Goal: Transaction & Acquisition: Obtain resource

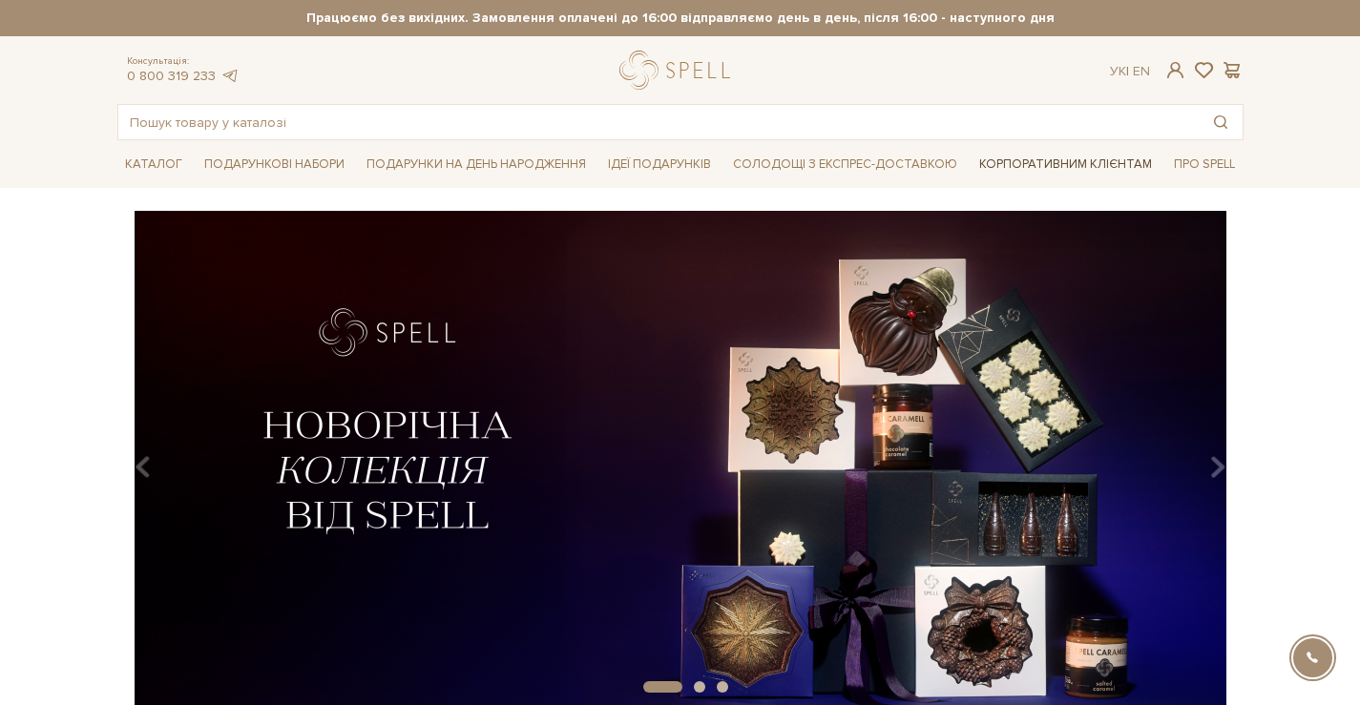
click at [1026, 160] on link "Корпоративним клієнтам" at bounding box center [1066, 165] width 188 height 30
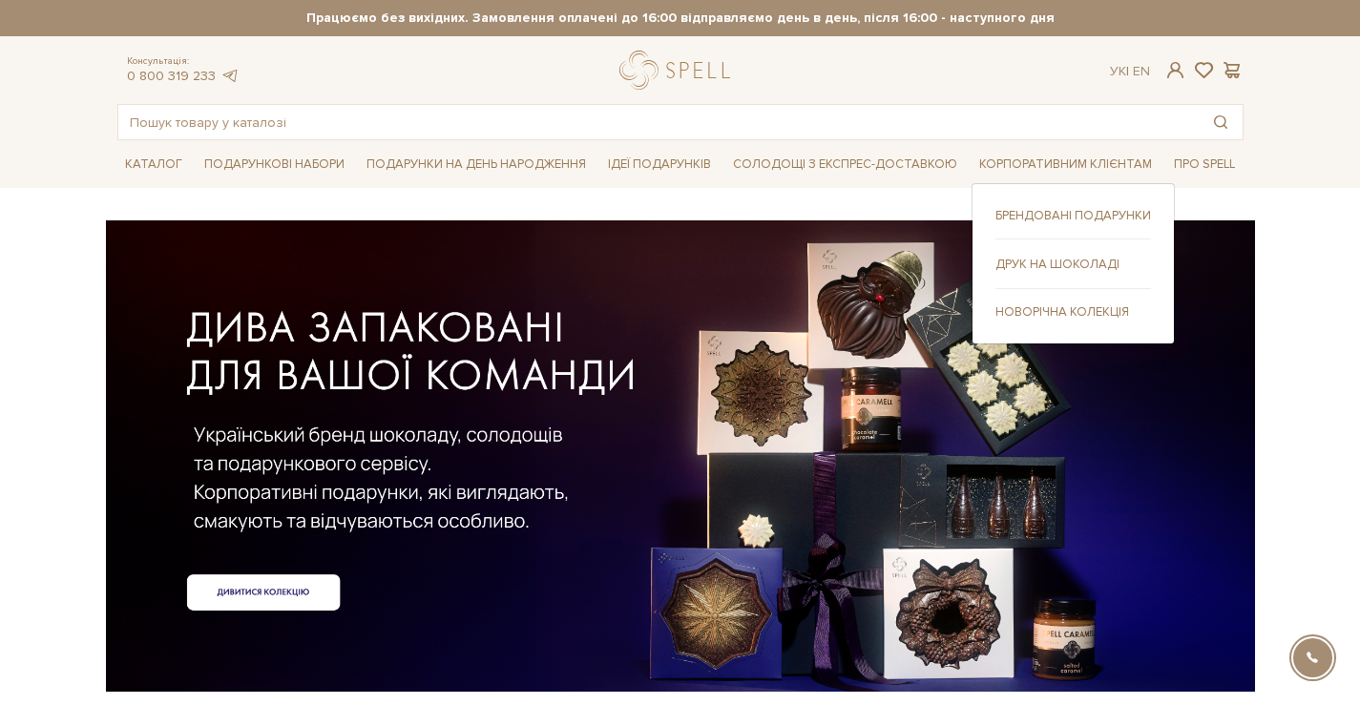
click at [1072, 214] on link "Брендовані подарунки" at bounding box center [1074, 215] width 156 height 17
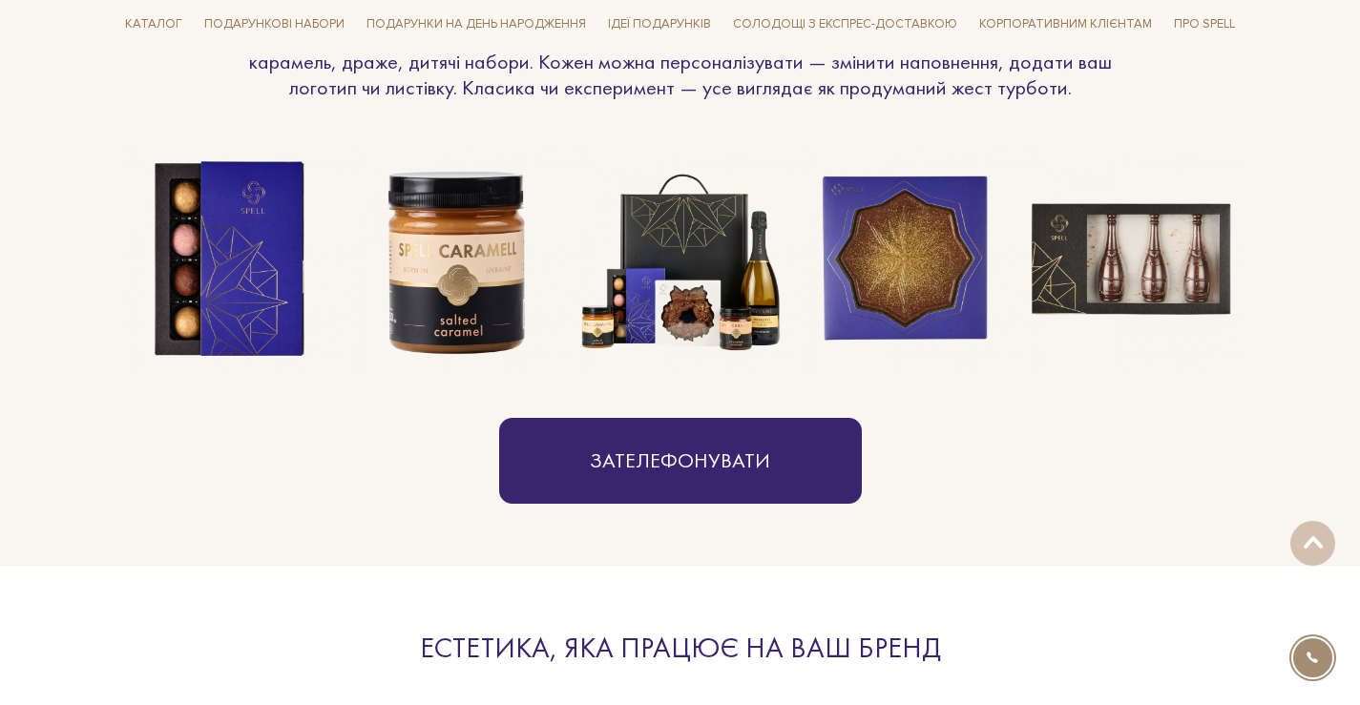
scroll to position [1814, 0]
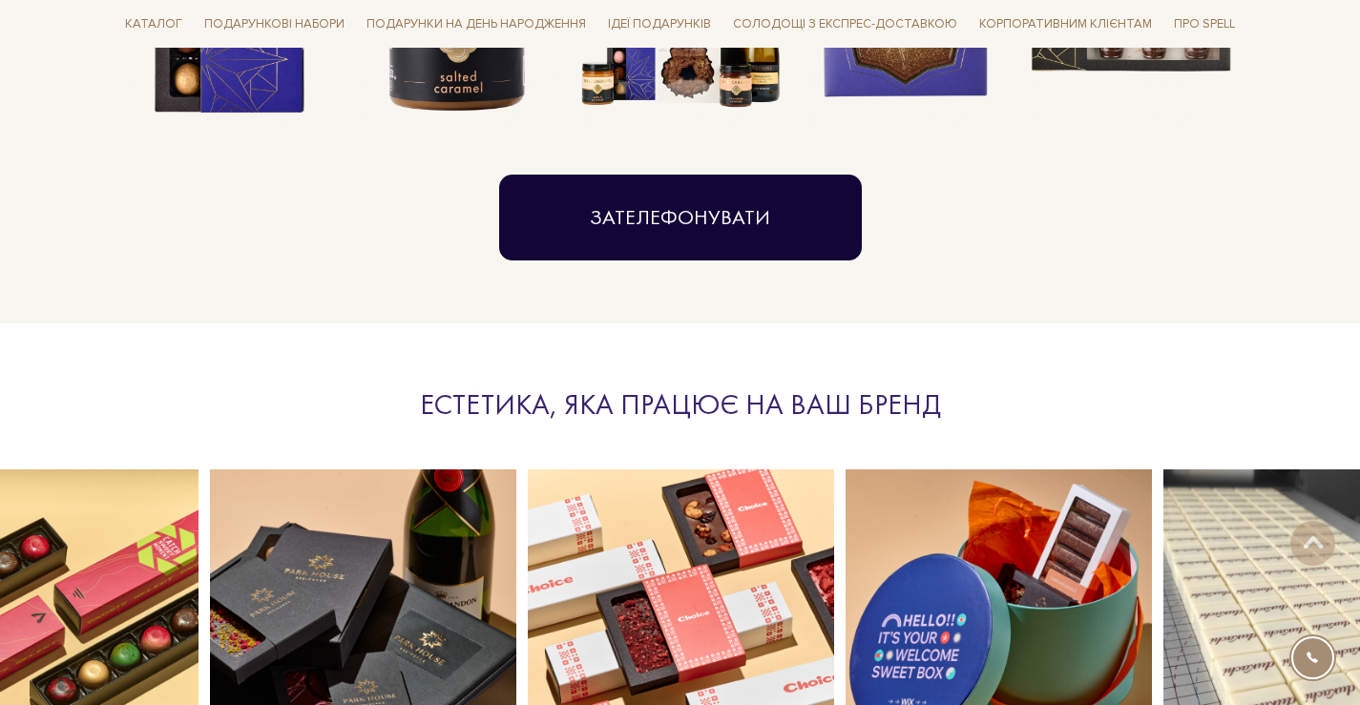
click at [641, 229] on link "Зателефонувати" at bounding box center [680, 218] width 363 height 86
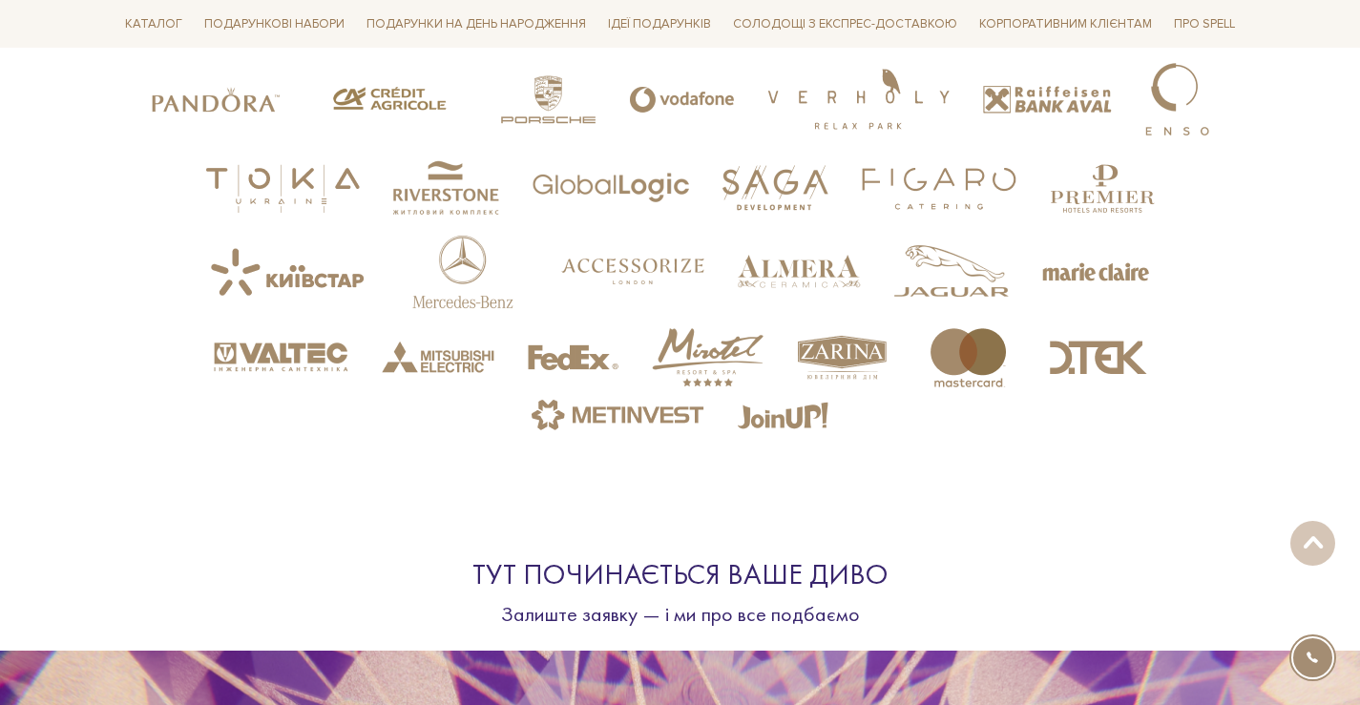
scroll to position [4823, 0]
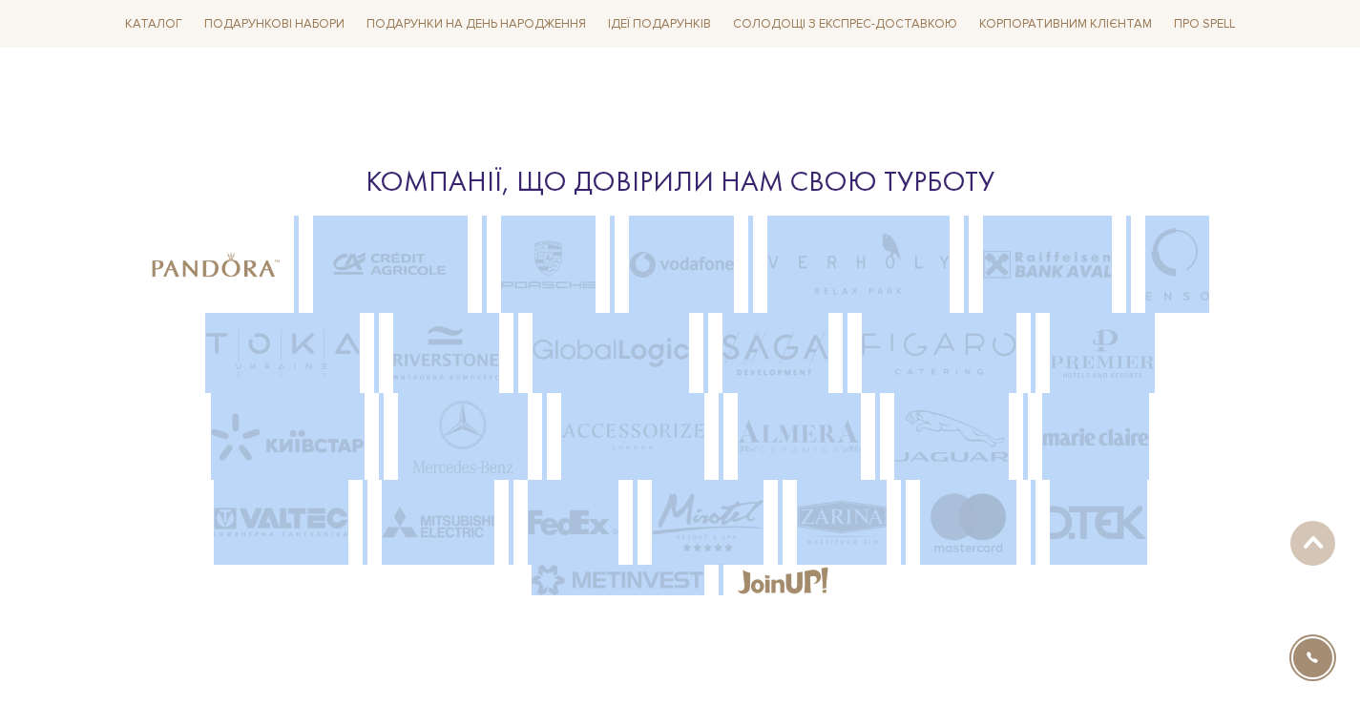
drag, startPoint x: 863, startPoint y: 588, endPoint x: 245, endPoint y: 262, distance: 698.6
click at [246, 262] on section "Компанії, що довірили нам свою турботу" at bounding box center [680, 379] width 1360 height 558
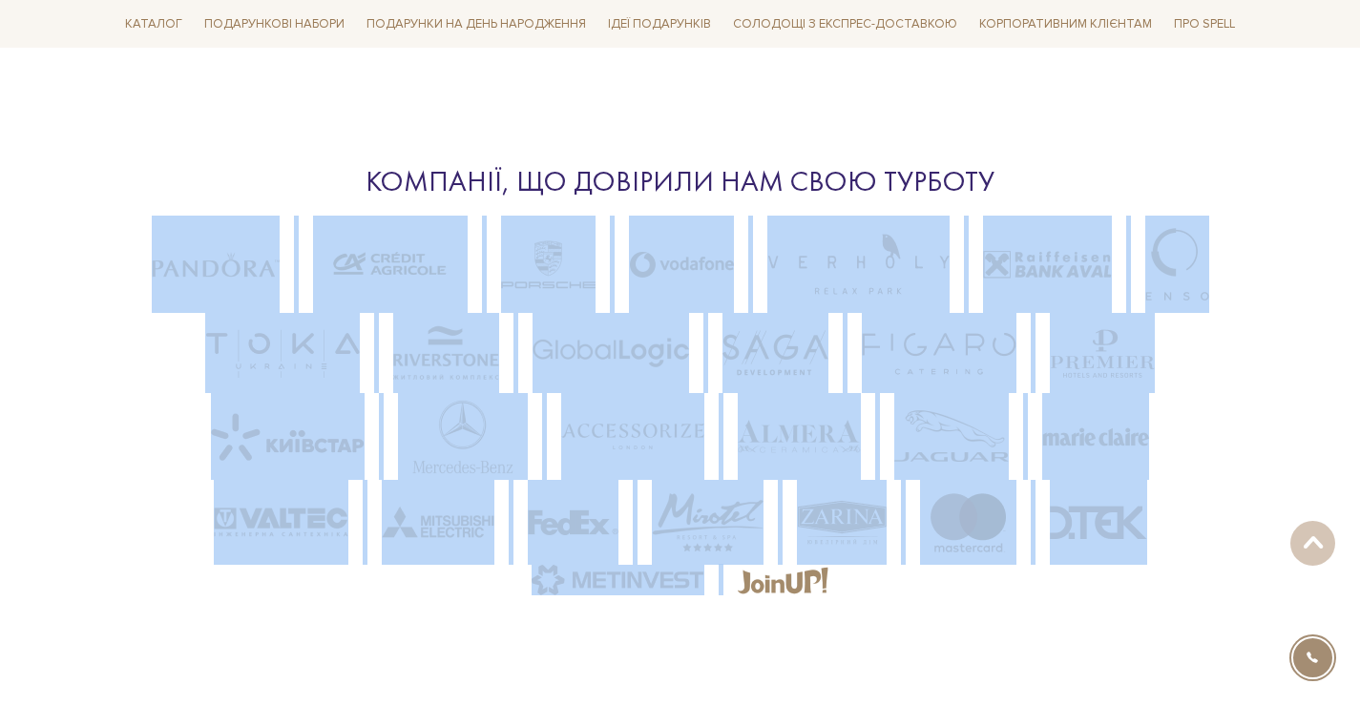
drag, startPoint x: 101, startPoint y: 215, endPoint x: 988, endPoint y: 599, distance: 966.3
click at [988, 599] on section "Компанії, що довірили нам свою турботу" at bounding box center [680, 379] width 1360 height 558
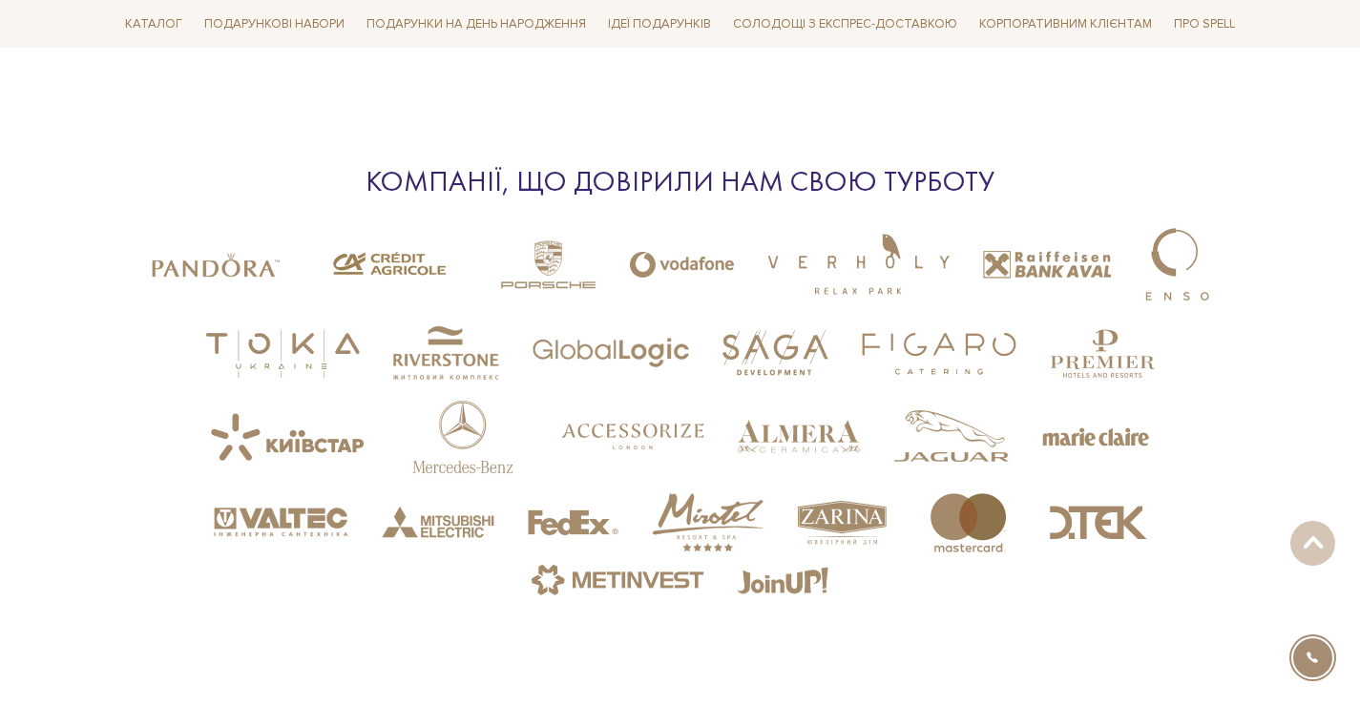
click at [988, 599] on section "Компанії, що довірили нам свою турботу" at bounding box center [680, 379] width 1360 height 558
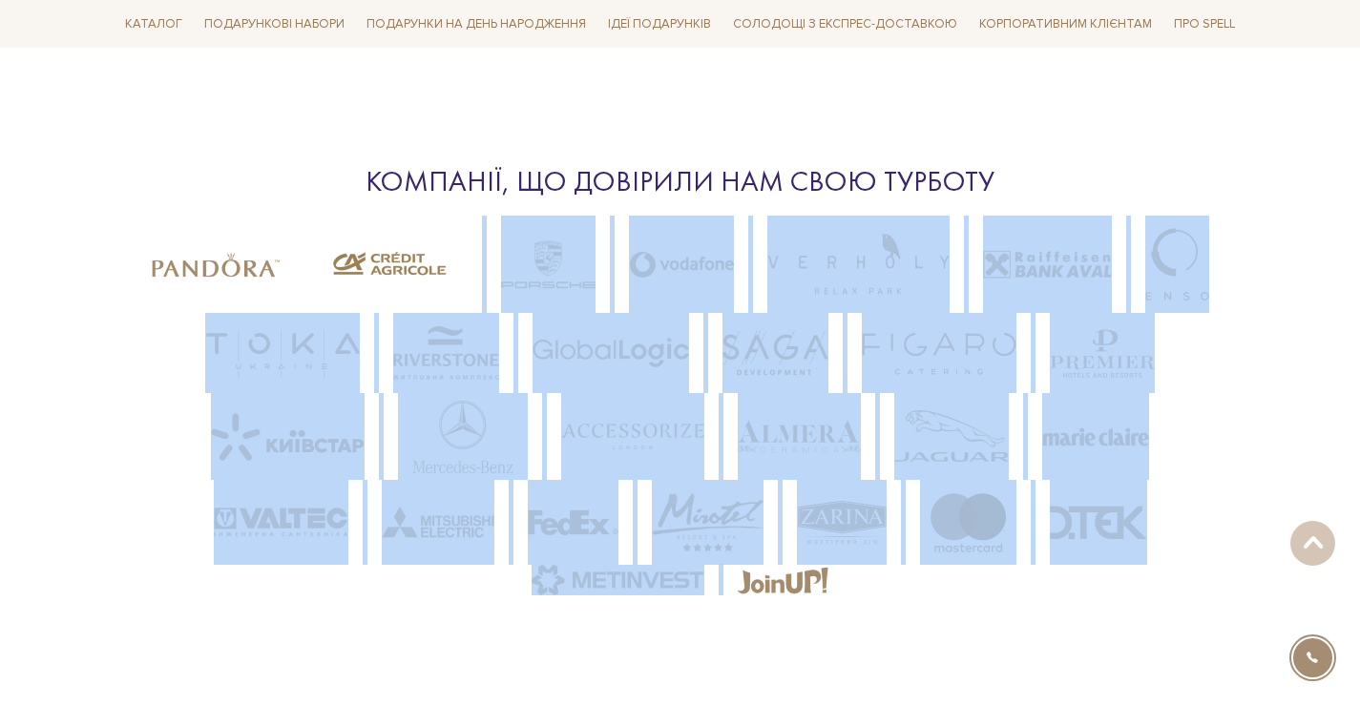
drag, startPoint x: 565, startPoint y: 480, endPoint x: 536, endPoint y: 199, distance: 283.1
click at [409, 199] on section "Компанії, що довірили нам свою турботу" at bounding box center [680, 379] width 1360 height 558
click at [642, 225] on img at bounding box center [681, 264] width 105 height 79
click at [868, 509] on img at bounding box center [842, 523] width 90 height 46
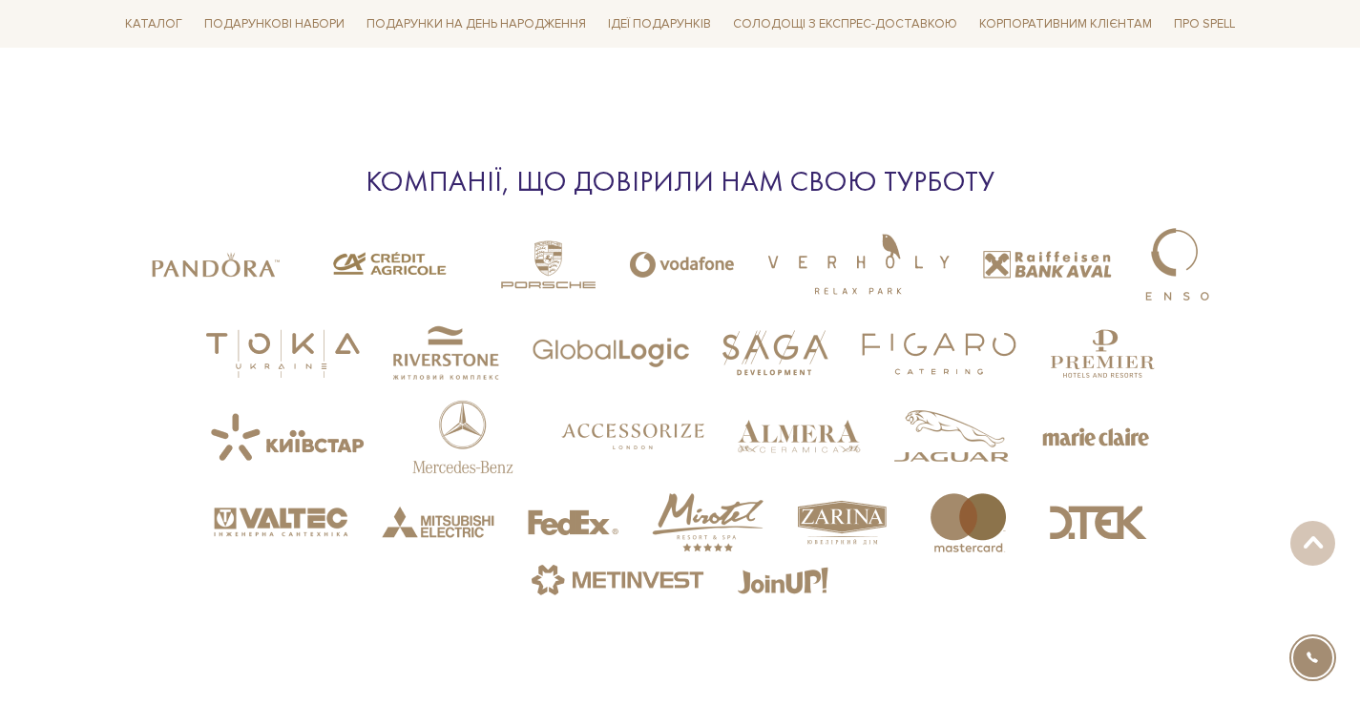
click at [893, 570] on section "Компанії, що довірили нам свою турботу" at bounding box center [680, 379] width 1360 height 558
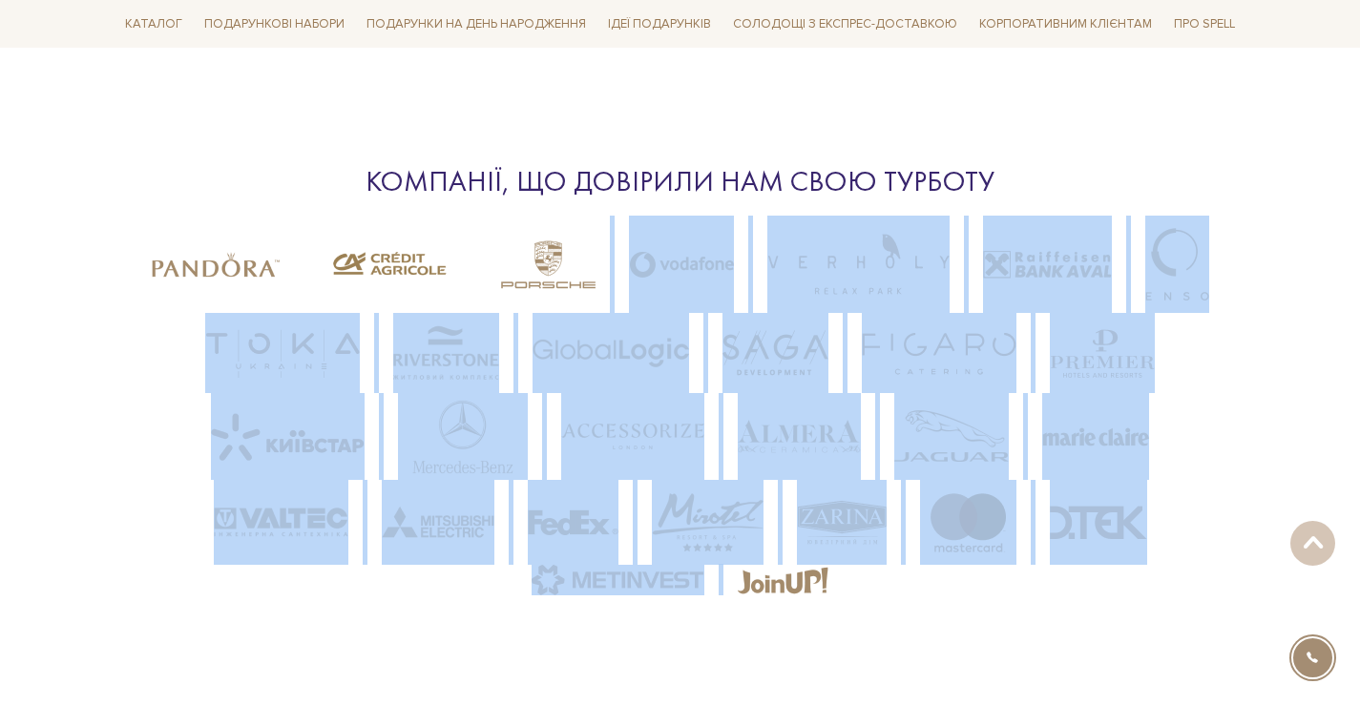
drag, startPoint x: 1003, startPoint y: 594, endPoint x: 628, endPoint y: 243, distance: 513.3
click at [625, 254] on section "Компанії, що довірили нам свою турботу" at bounding box center [680, 379] width 1360 height 558
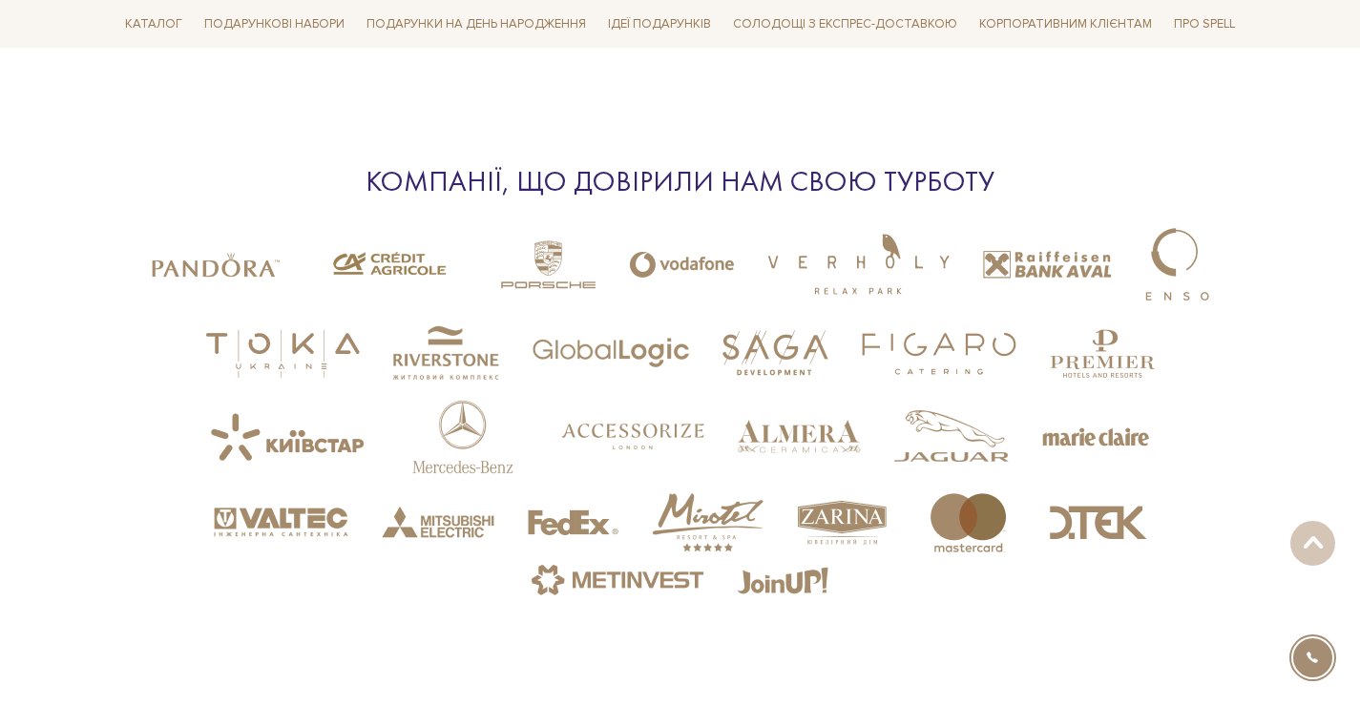
click at [612, 174] on div "Компанії, що довірили нам свою турботу" at bounding box center [681, 181] width 878 height 37
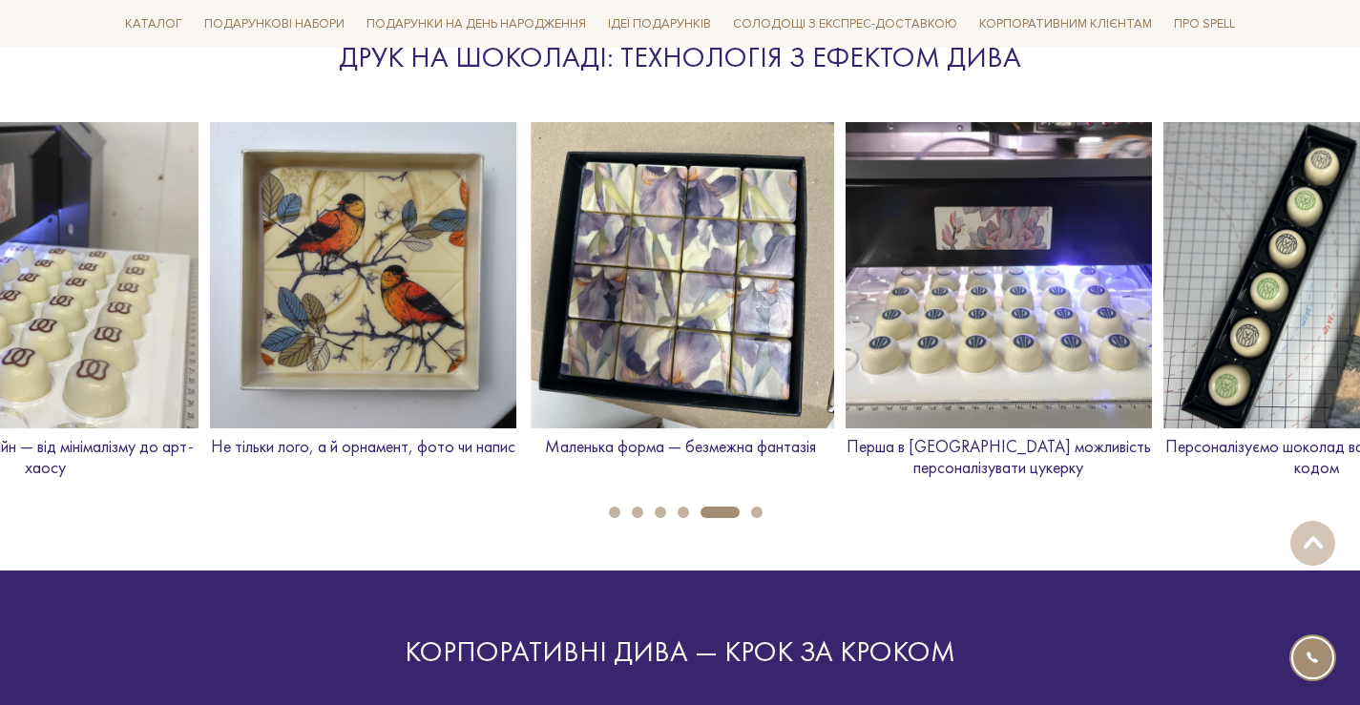
scroll to position [2627, 0]
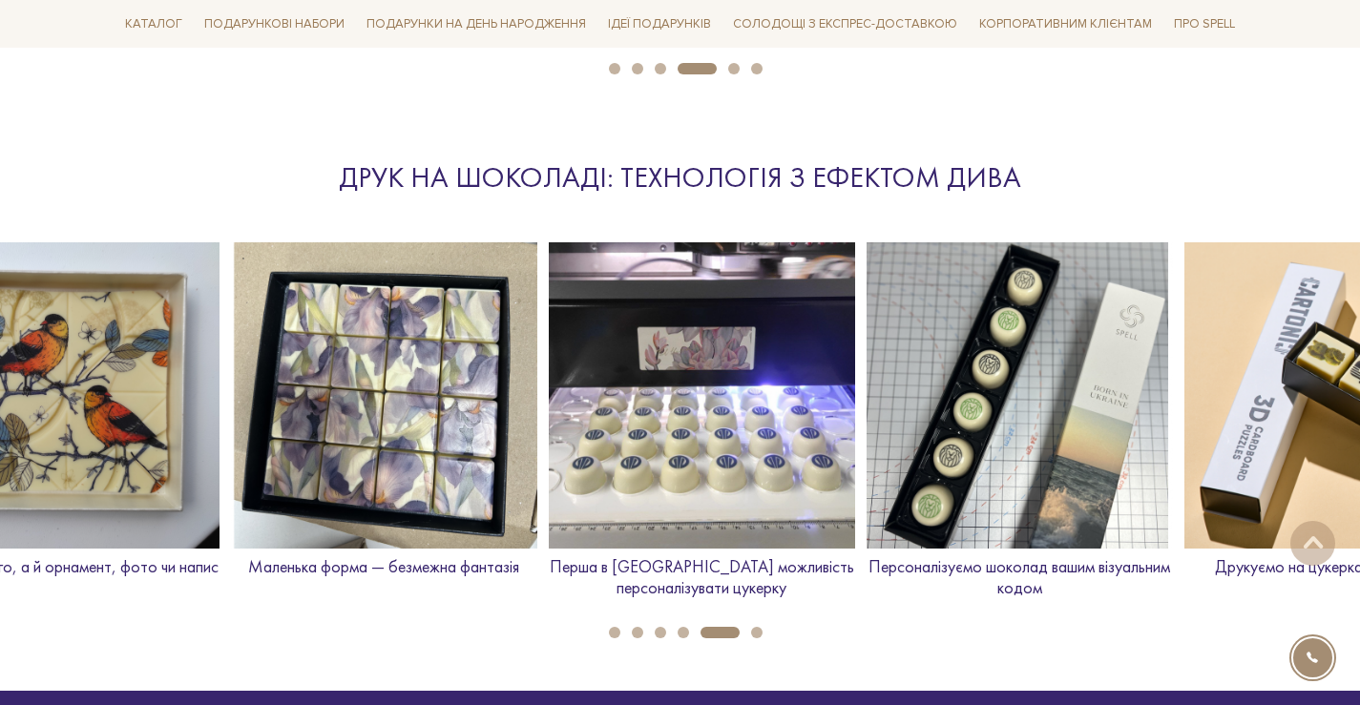
drag, startPoint x: 626, startPoint y: 514, endPoint x: 374, endPoint y: 513, distance: 252.0
click at [394, 513] on div "Маленька форма — безмежна фантазія" at bounding box center [384, 417] width 306 height 351
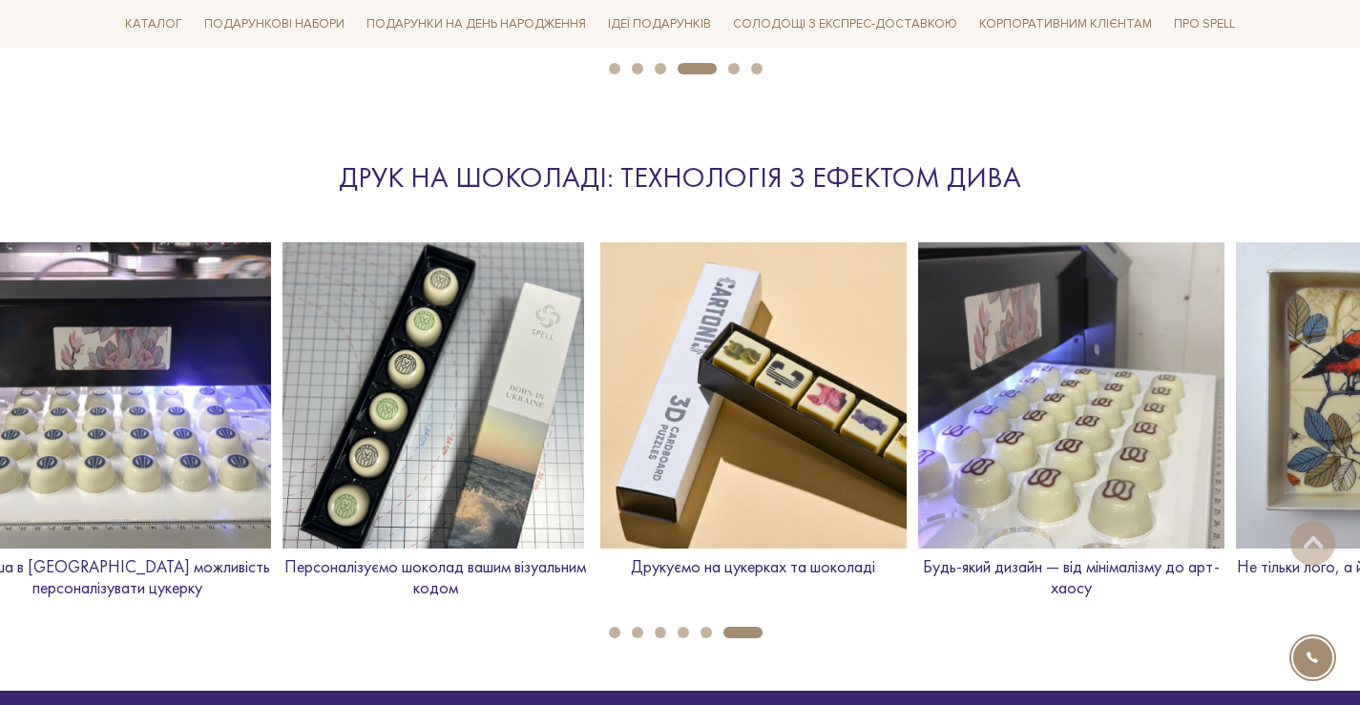
drag, startPoint x: 915, startPoint y: 438, endPoint x: 332, endPoint y: 383, distance: 585.9
click at [332, 383] on img at bounding box center [436, 395] width 306 height 306
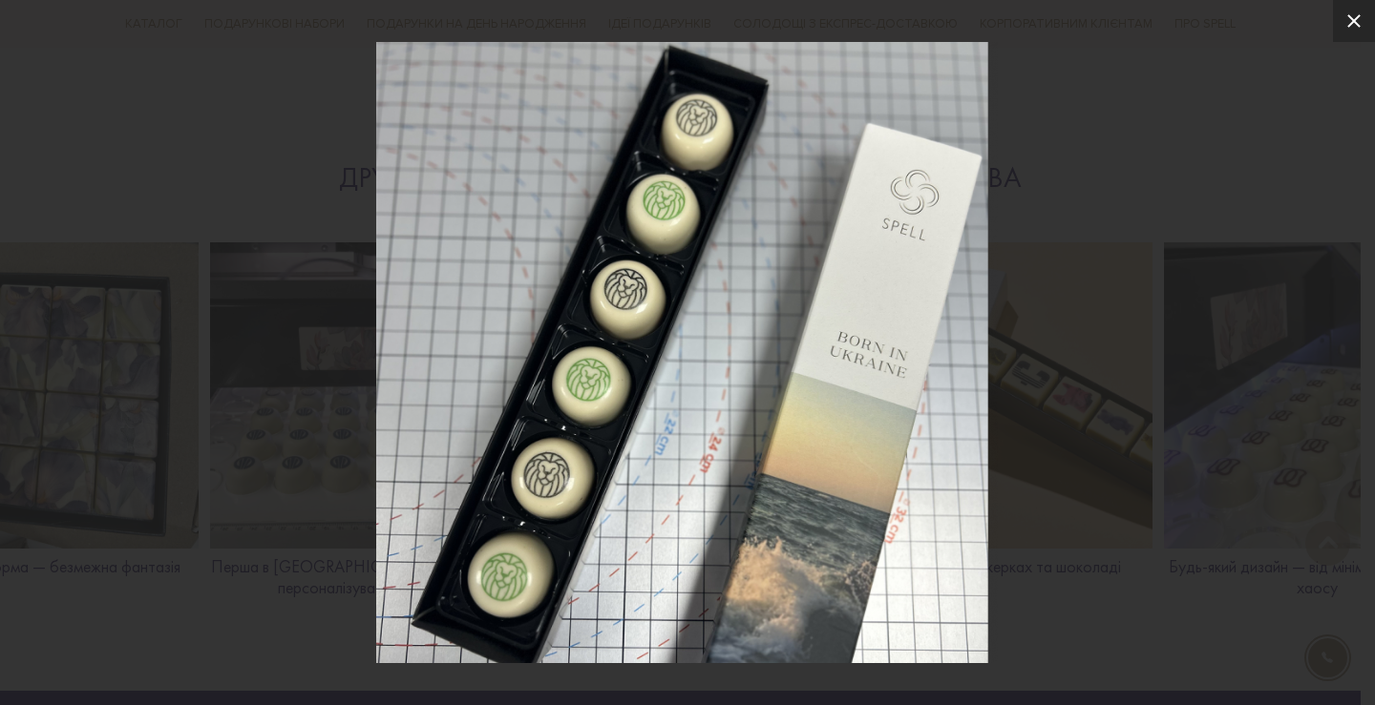
click at [1359, 22] on icon at bounding box center [1353, 21] width 23 height 23
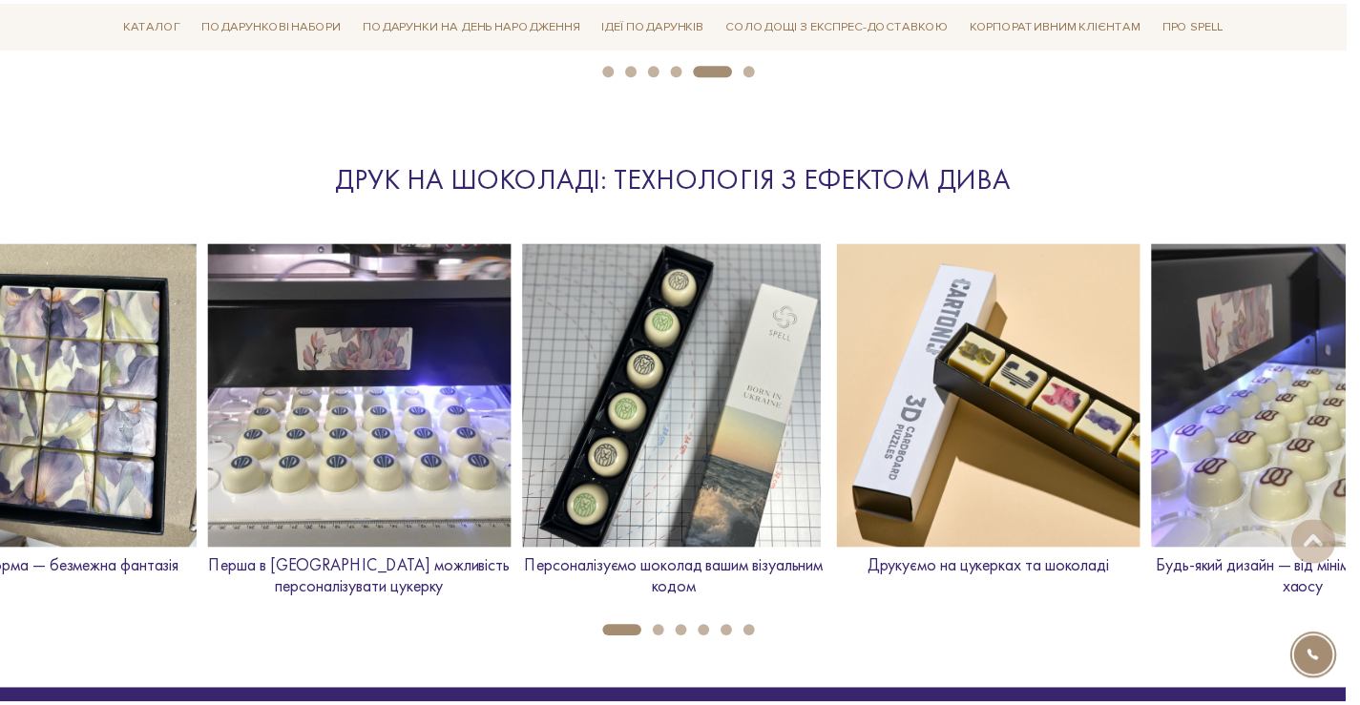
scroll to position [0, 1908]
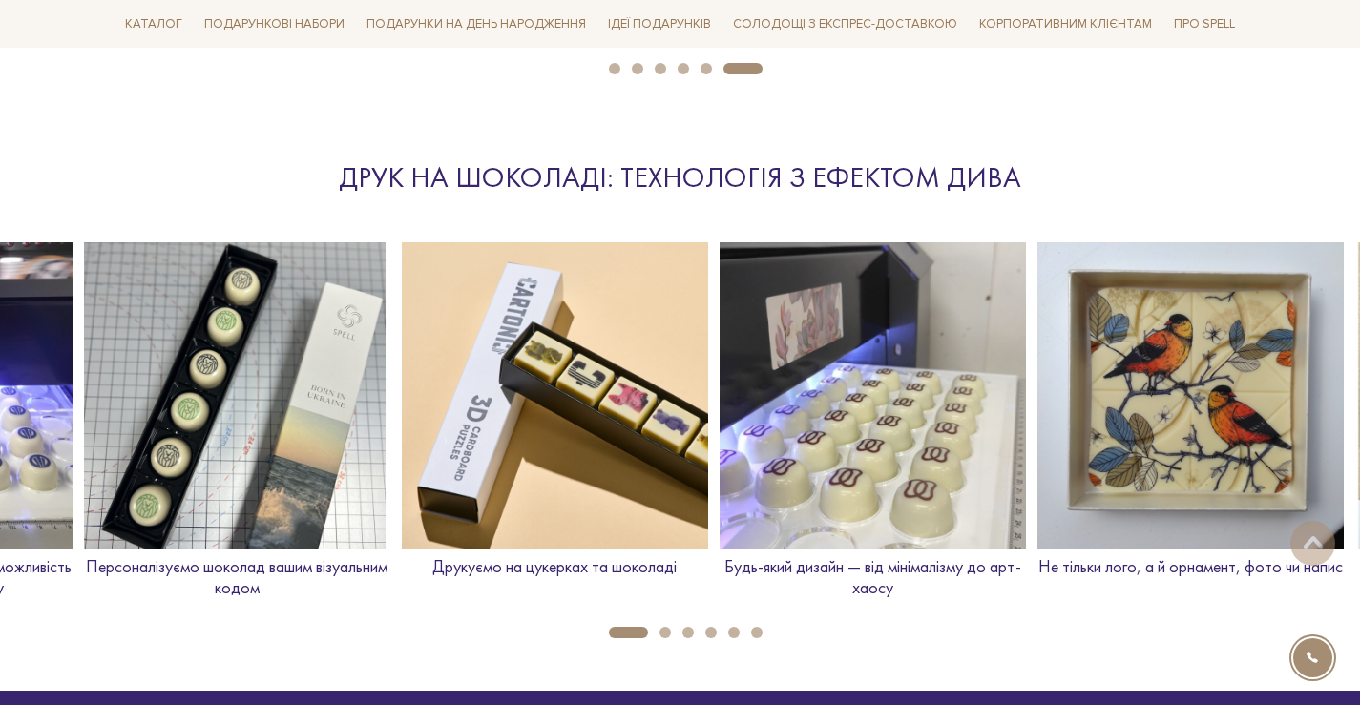
drag, startPoint x: 1187, startPoint y: 379, endPoint x: 640, endPoint y: 396, distance: 547.2
click at [720, 396] on img at bounding box center [873, 395] width 306 height 306
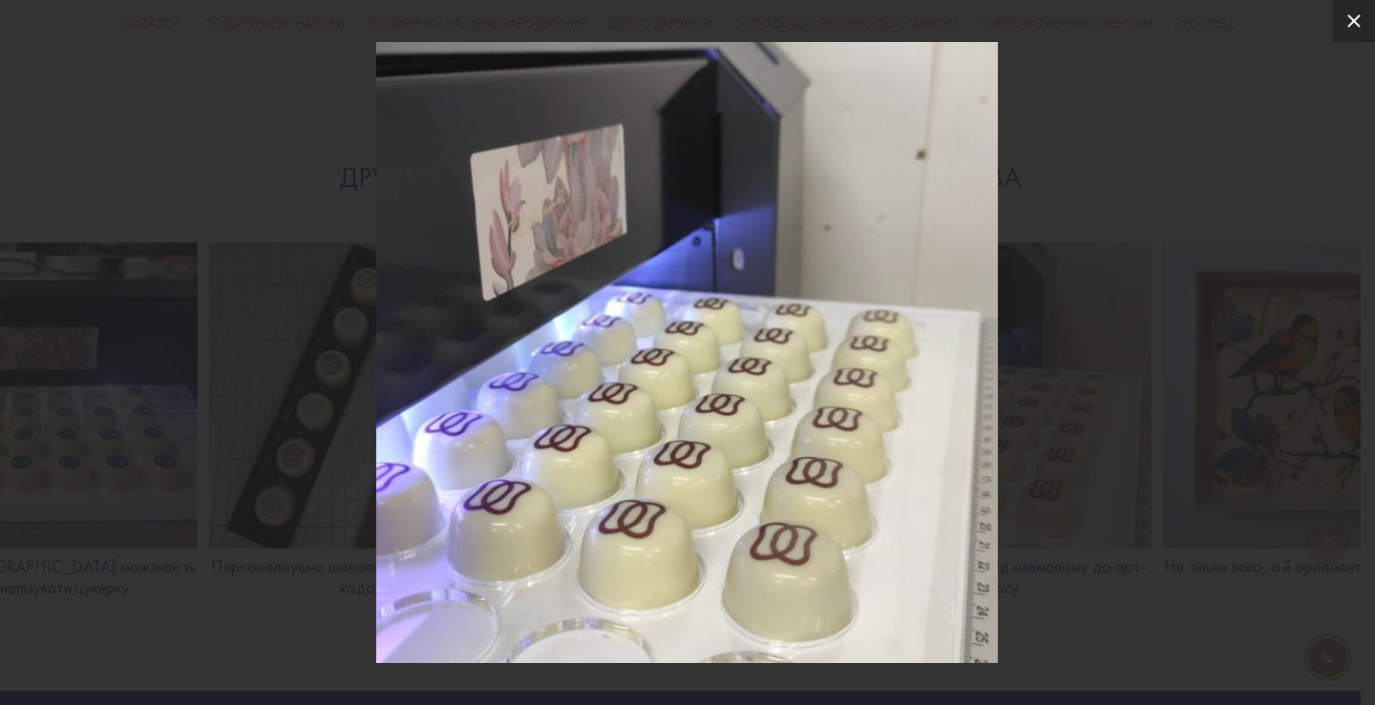
click at [1348, 18] on icon at bounding box center [1353, 21] width 23 height 23
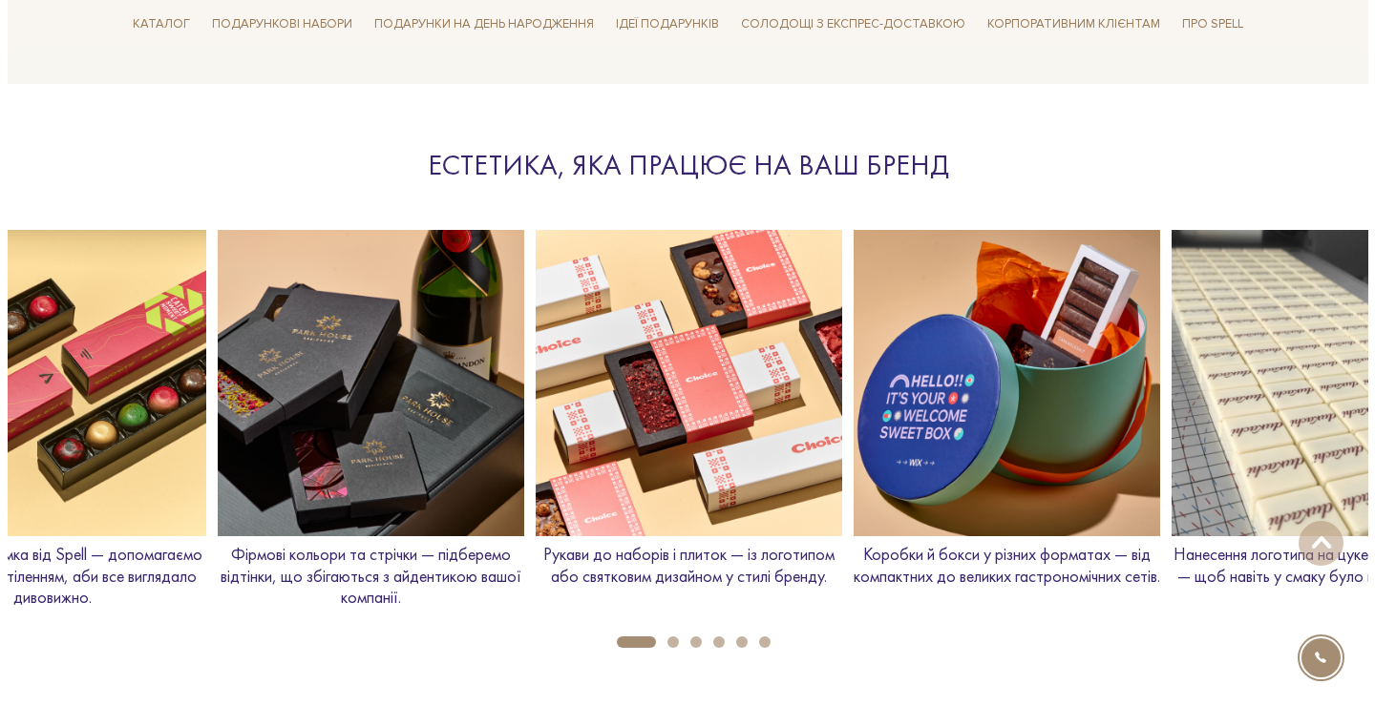
scroll to position [2054, 0]
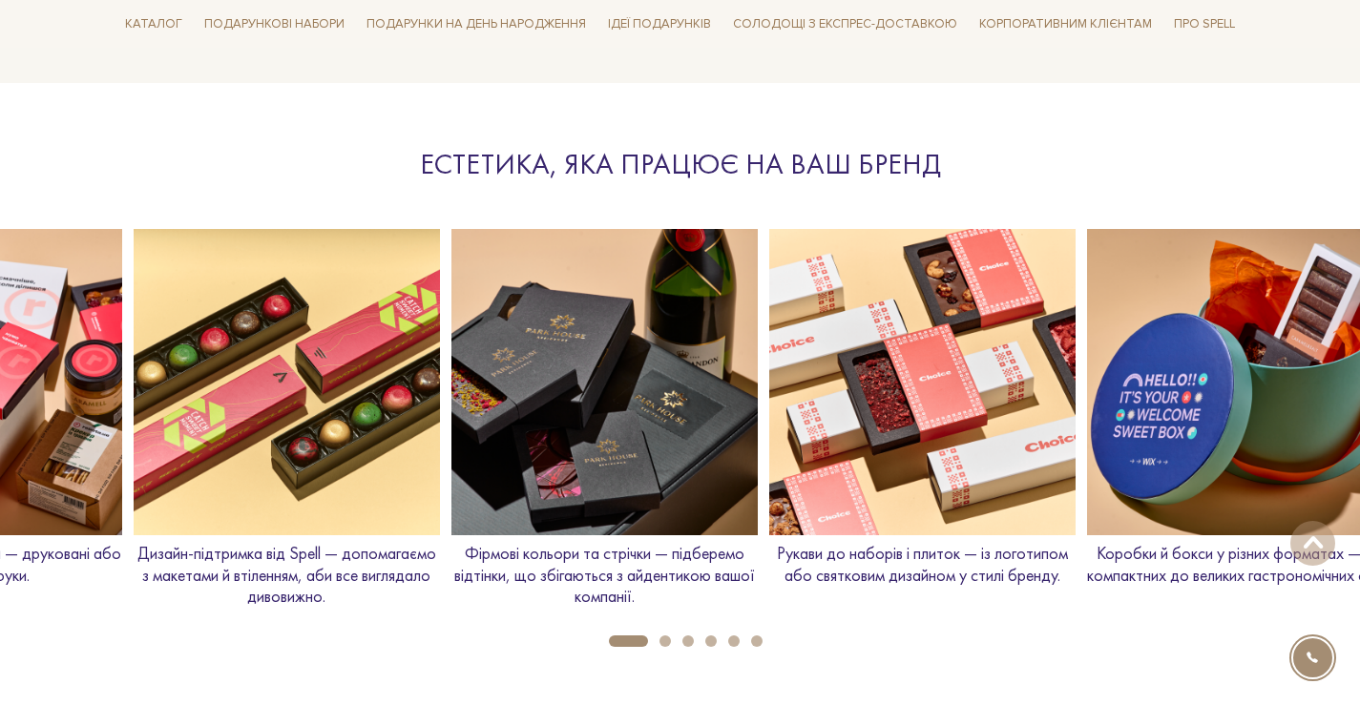
drag, startPoint x: 929, startPoint y: 565, endPoint x: 1170, endPoint y: 551, distance: 241.9
click at [1170, 551] on p "Коробки й бокси у різних форматах — від компактних до великих гастрономічних се…" at bounding box center [1240, 564] width 306 height 43
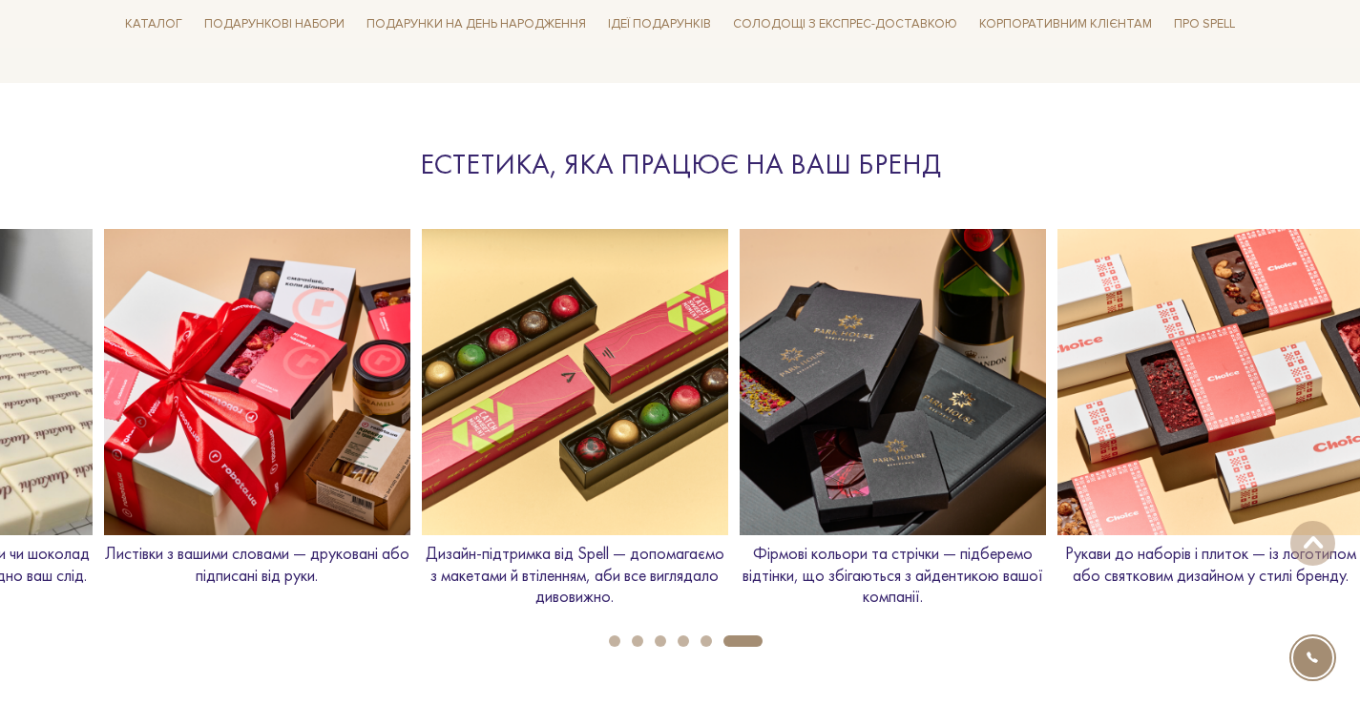
drag, startPoint x: 758, startPoint y: 563, endPoint x: 1106, endPoint y: 567, distance: 348.4
click at [1046, 567] on p "Фірмові кольори та стрічки — підберемо відтінки, що збігаються з айдентикою ваш…" at bounding box center [893, 575] width 306 height 65
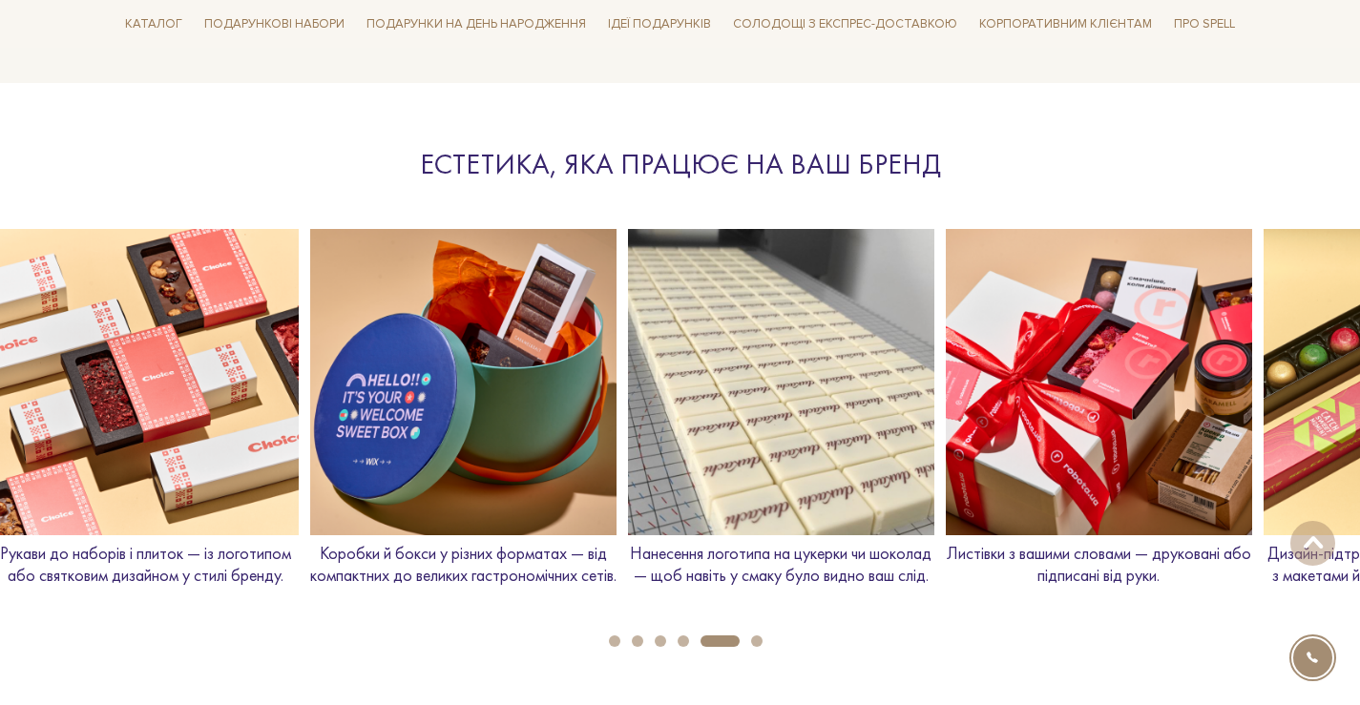
drag, startPoint x: 257, startPoint y: 589, endPoint x: 999, endPoint y: 598, distance: 742.7
click at [999, 598] on div "Листівки з вашими словами — друковані або підписані від руки." at bounding box center [1099, 415] width 306 height 372
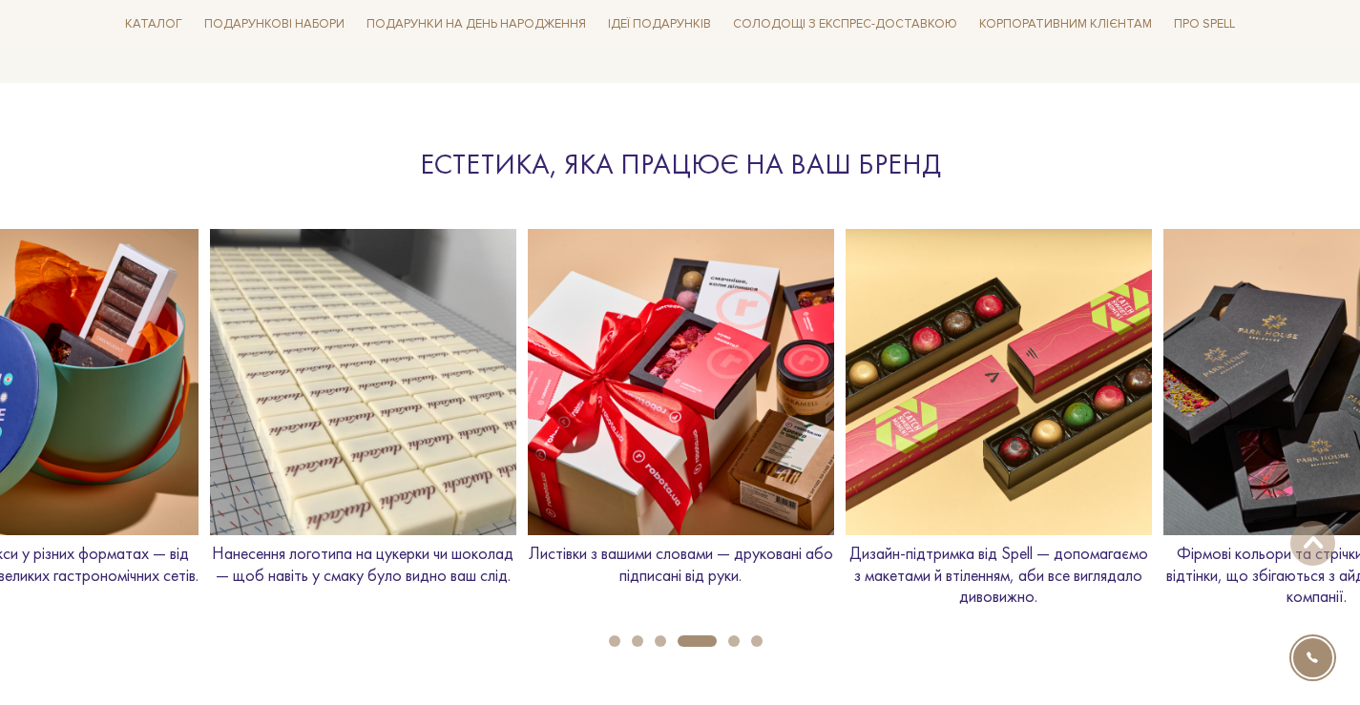
click at [199, 586] on p "Коробки й бокси у різних форматах — від компактних до великих гастрономічних се…" at bounding box center [45, 564] width 306 height 43
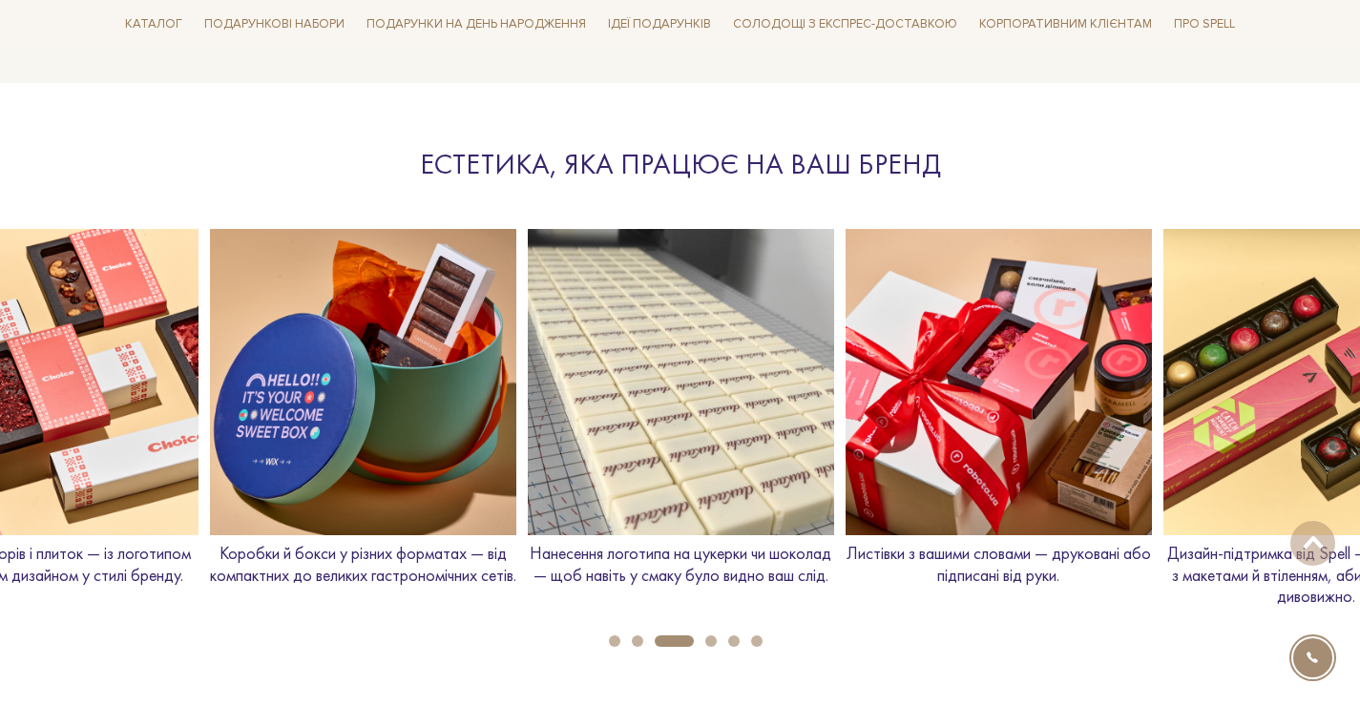
drag, startPoint x: 309, startPoint y: 571, endPoint x: 690, endPoint y: 573, distance: 380.9
click at [516, 571] on p "Коробки й бокси у різних форматах — від компактних до великих гастрономічних се…" at bounding box center [363, 564] width 306 height 43
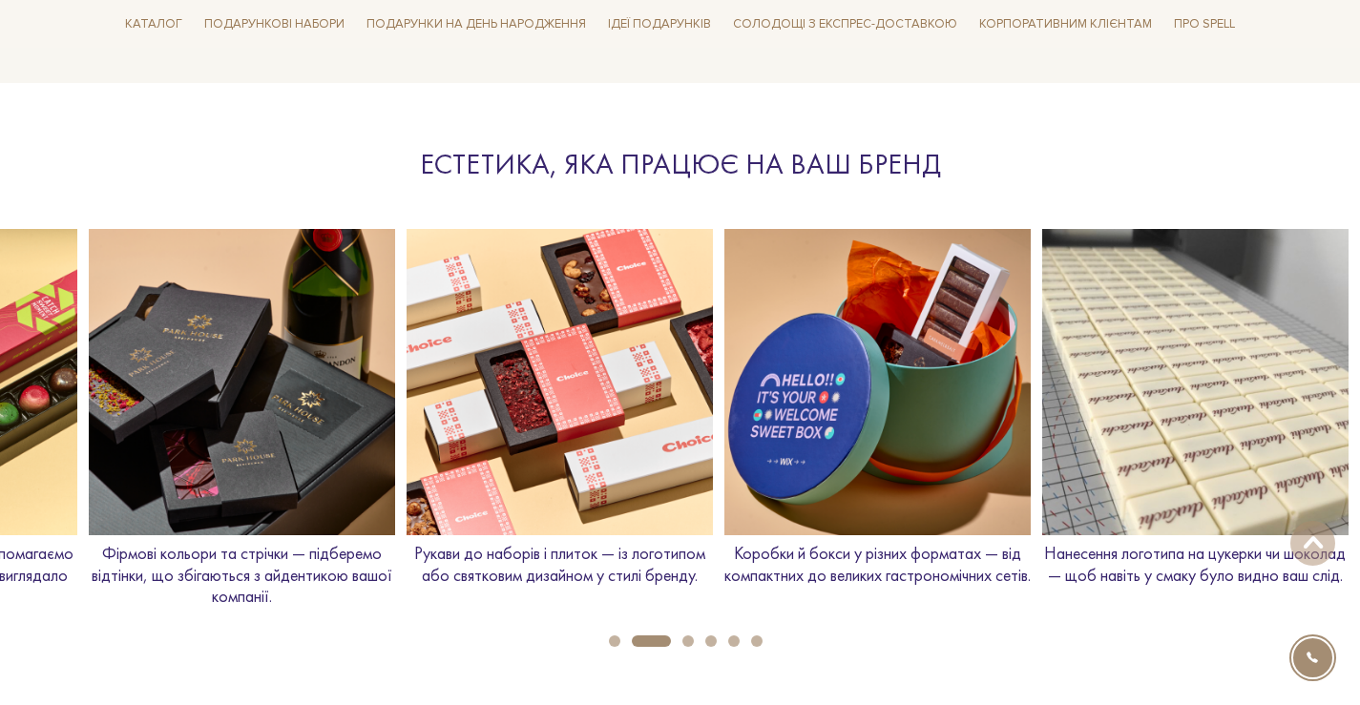
drag, startPoint x: 630, startPoint y: 505, endPoint x: 663, endPoint y: 505, distance: 33.4
click at [663, 505] on img at bounding box center [560, 382] width 306 height 306
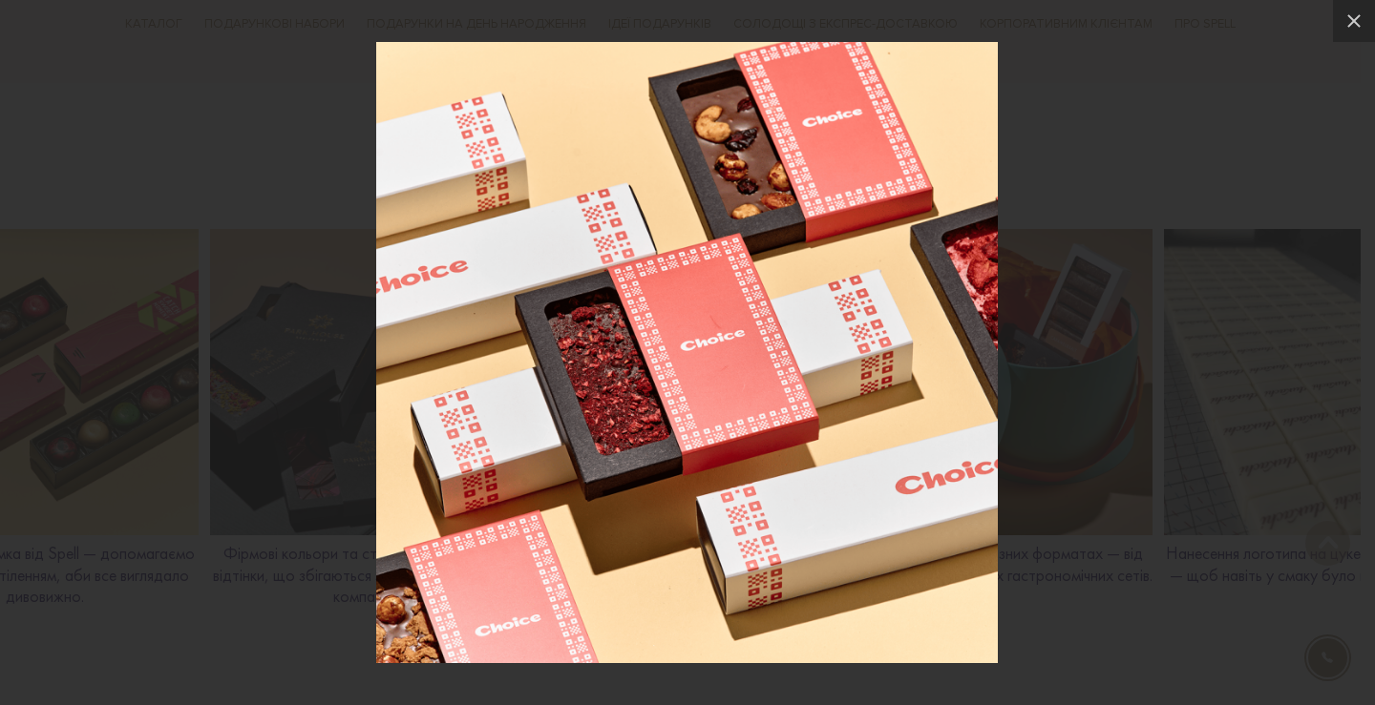
click at [1124, 141] on div at bounding box center [687, 352] width 1375 height 705
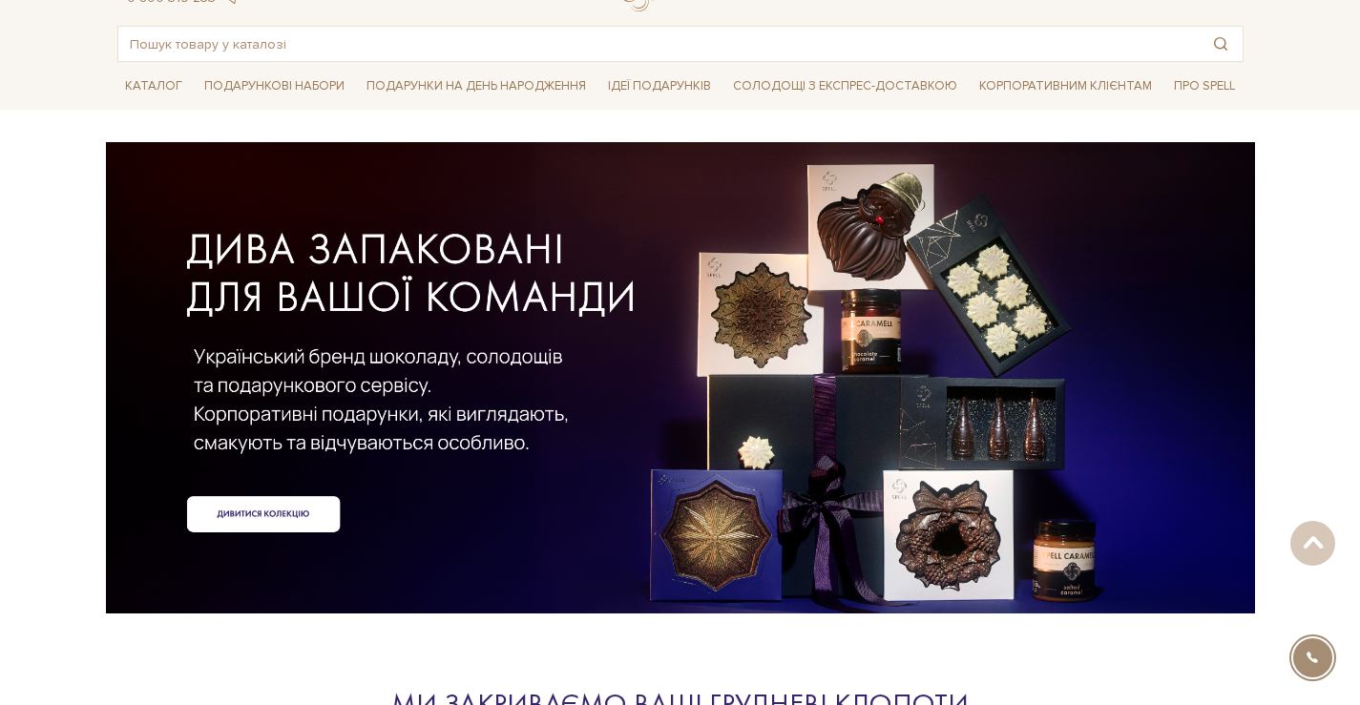
scroll to position [0, 0]
